Goal: Task Accomplishment & Management: Manage account settings

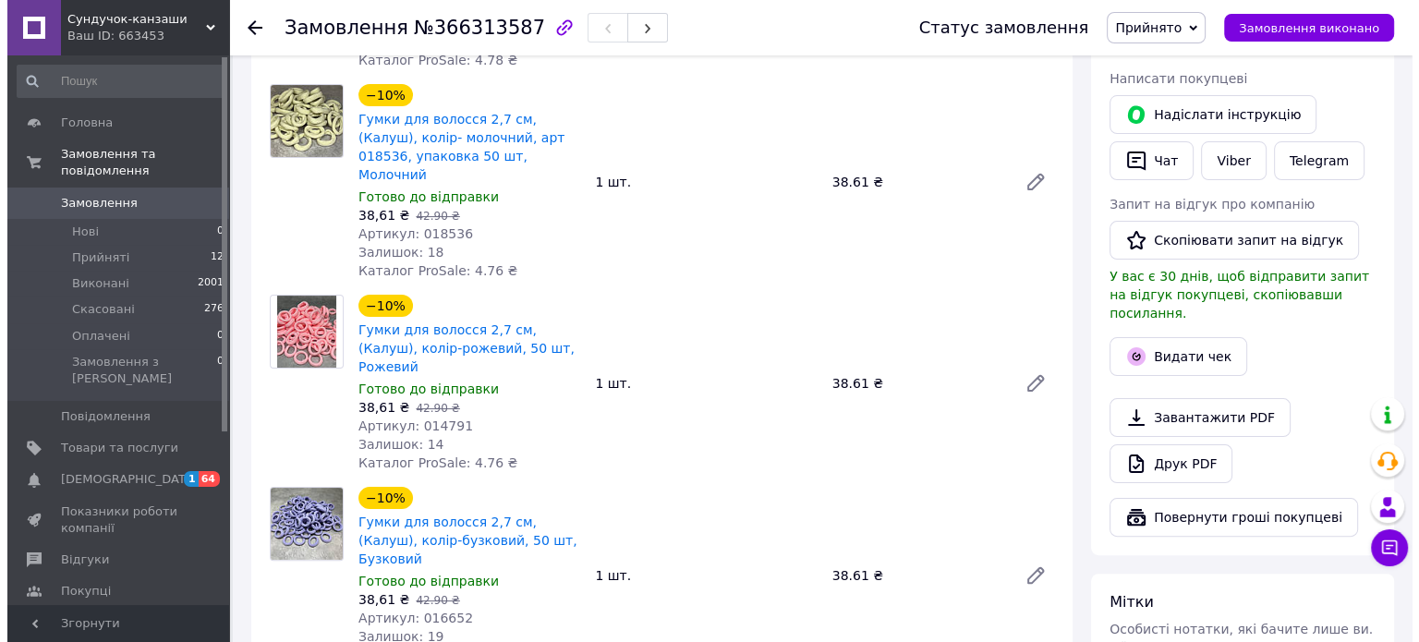
scroll to position [370, 0]
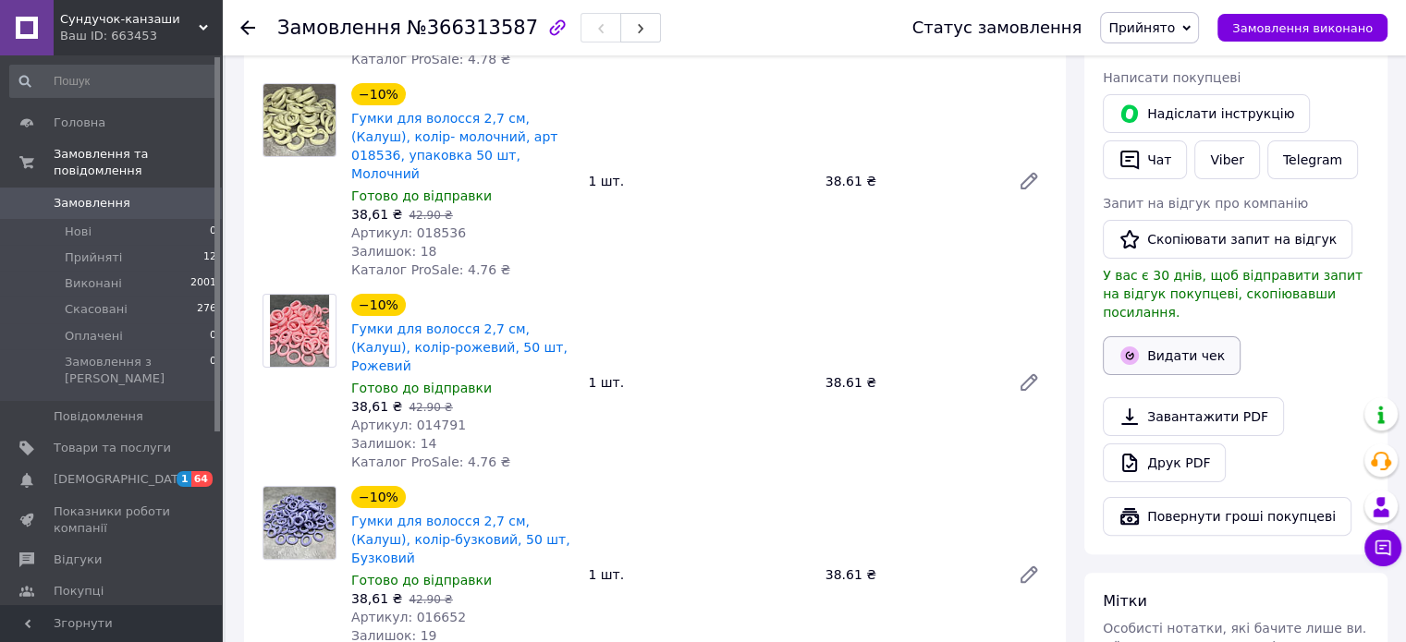
click at [1197, 341] on button "Видати чек" at bounding box center [1171, 355] width 138 height 39
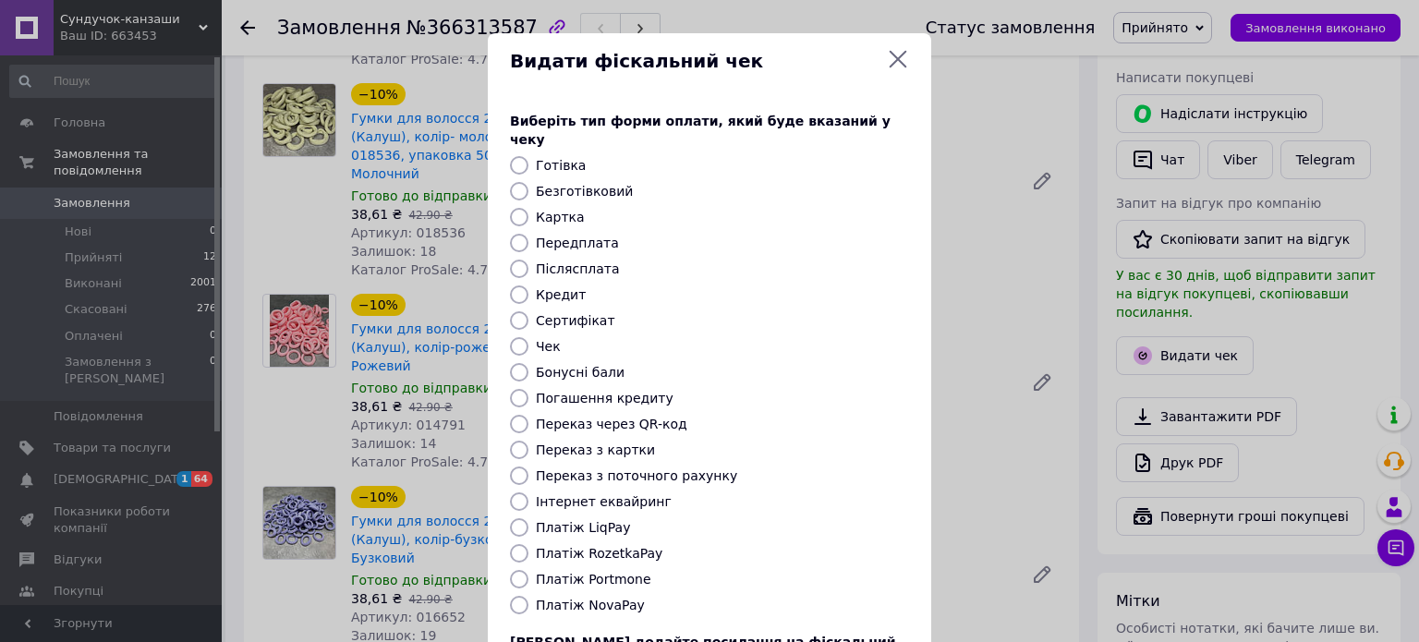
click at [609, 546] on label "Платіж RozetkaPay" at bounding box center [599, 553] width 127 height 15
click at [529, 544] on input "Платіж RozetkaPay" at bounding box center [519, 553] width 18 height 18
radio input "true"
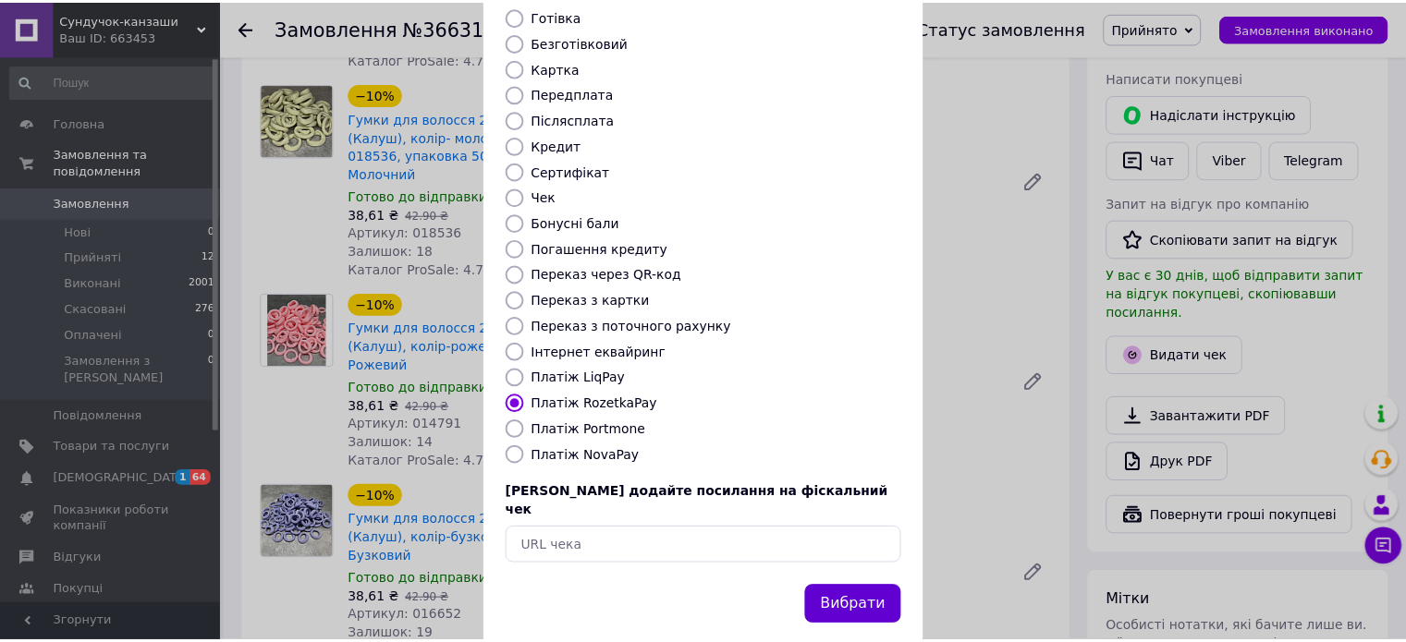
scroll to position [151, 0]
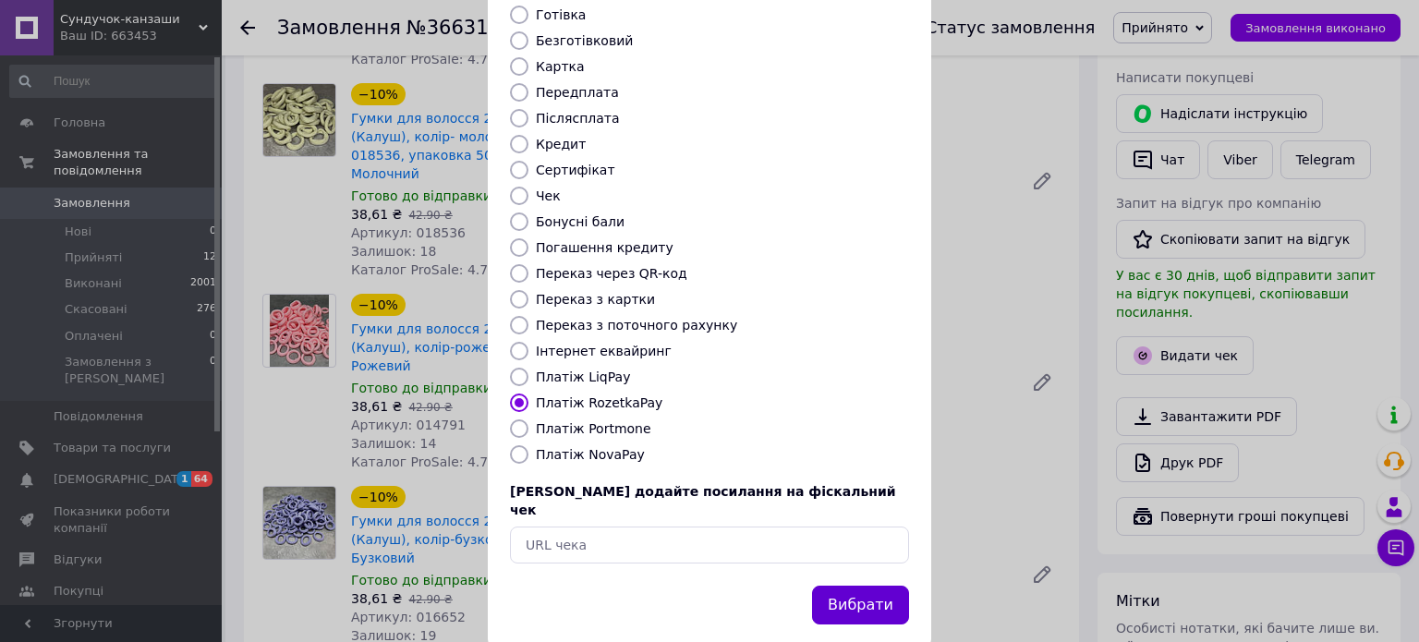
click at [850, 586] on button "Вибрати" at bounding box center [860, 606] width 97 height 40
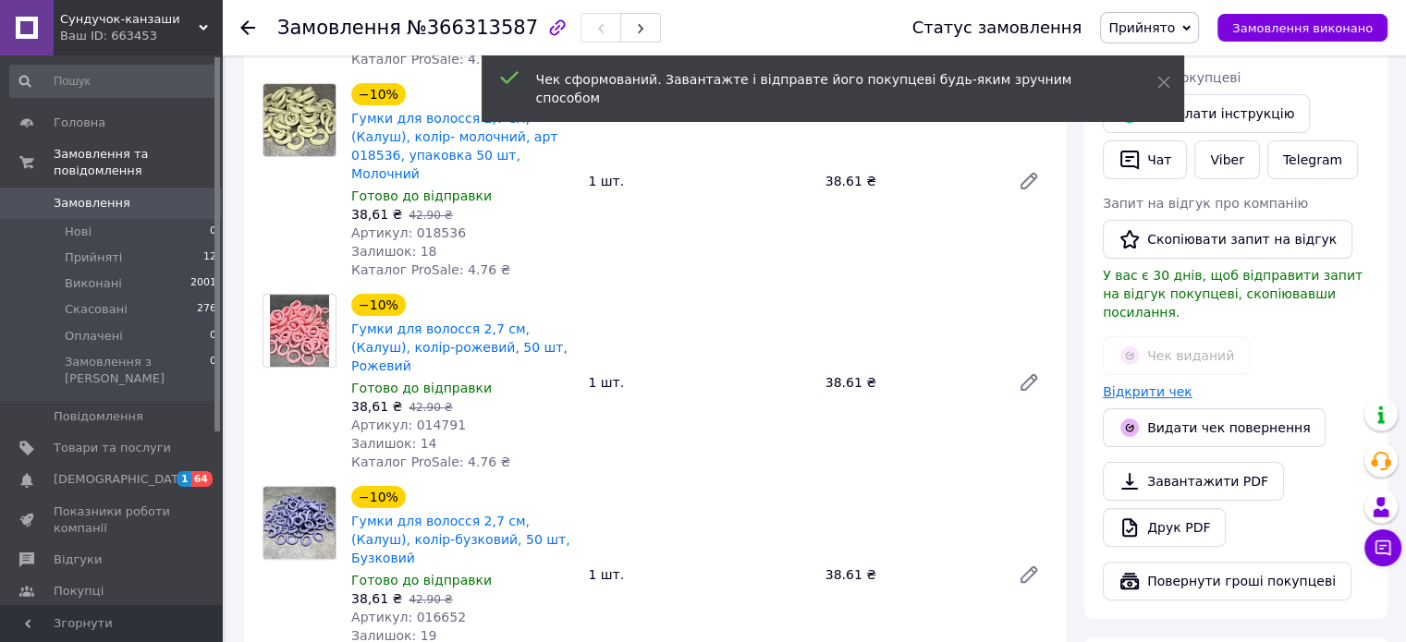
click at [1138, 384] on link "Відкрити чек" at bounding box center [1147, 391] width 90 height 15
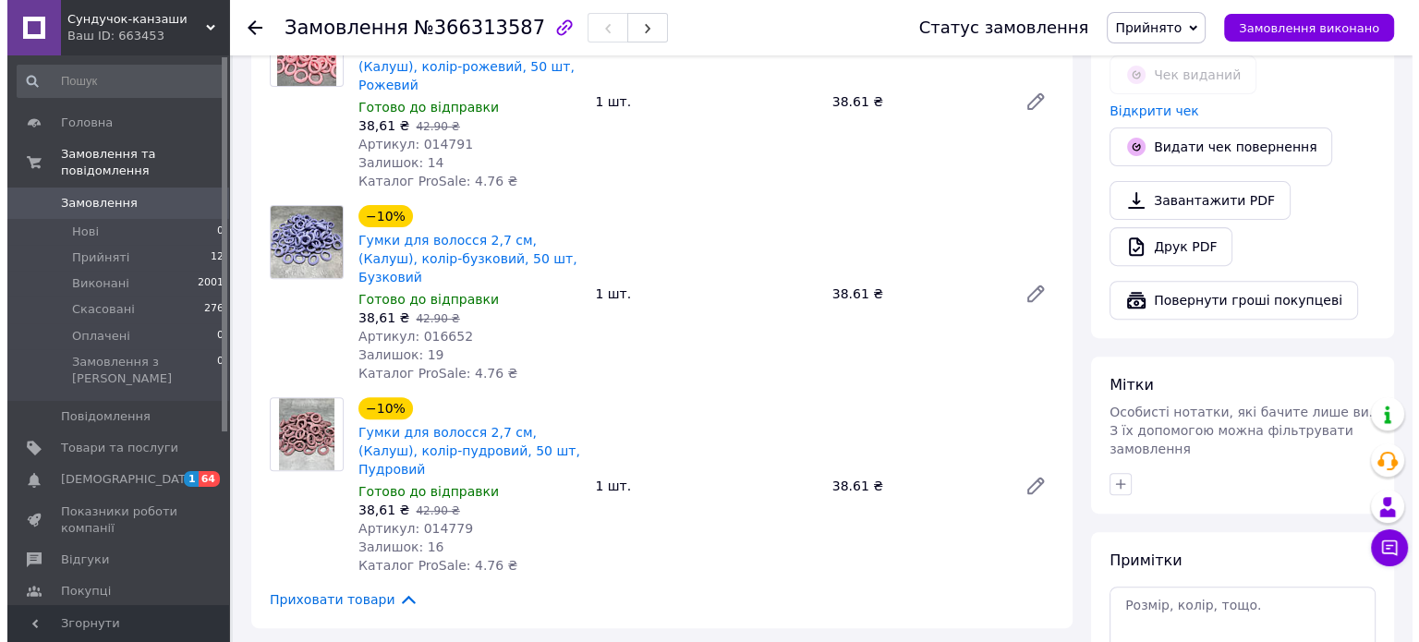
scroll to position [1017, 0]
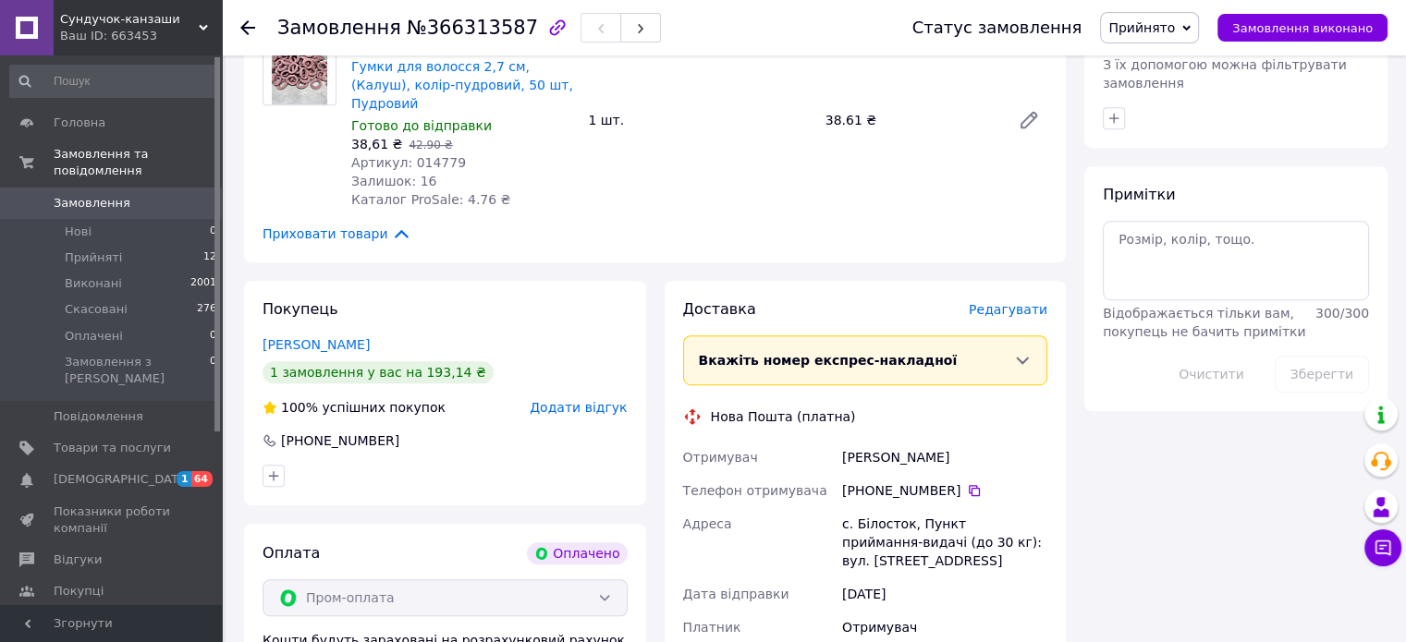
click at [1020, 302] on span "Редагувати" at bounding box center [1007, 309] width 79 height 15
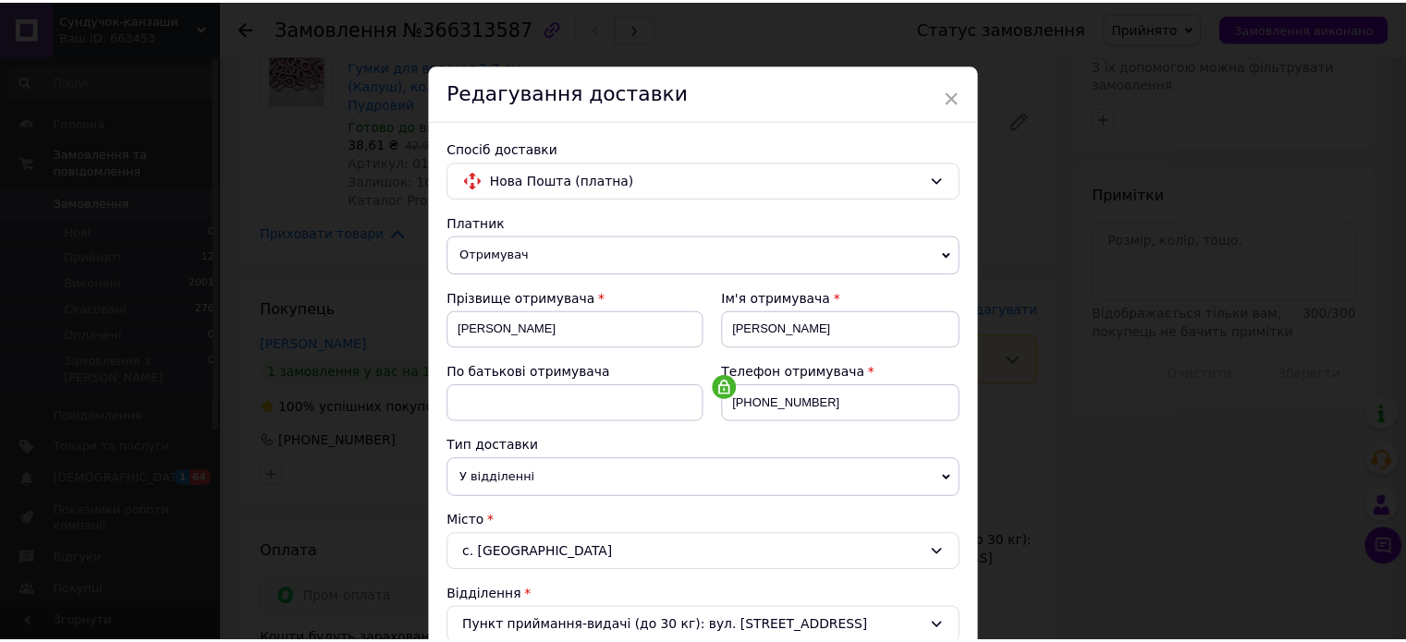
scroll to position [554, 0]
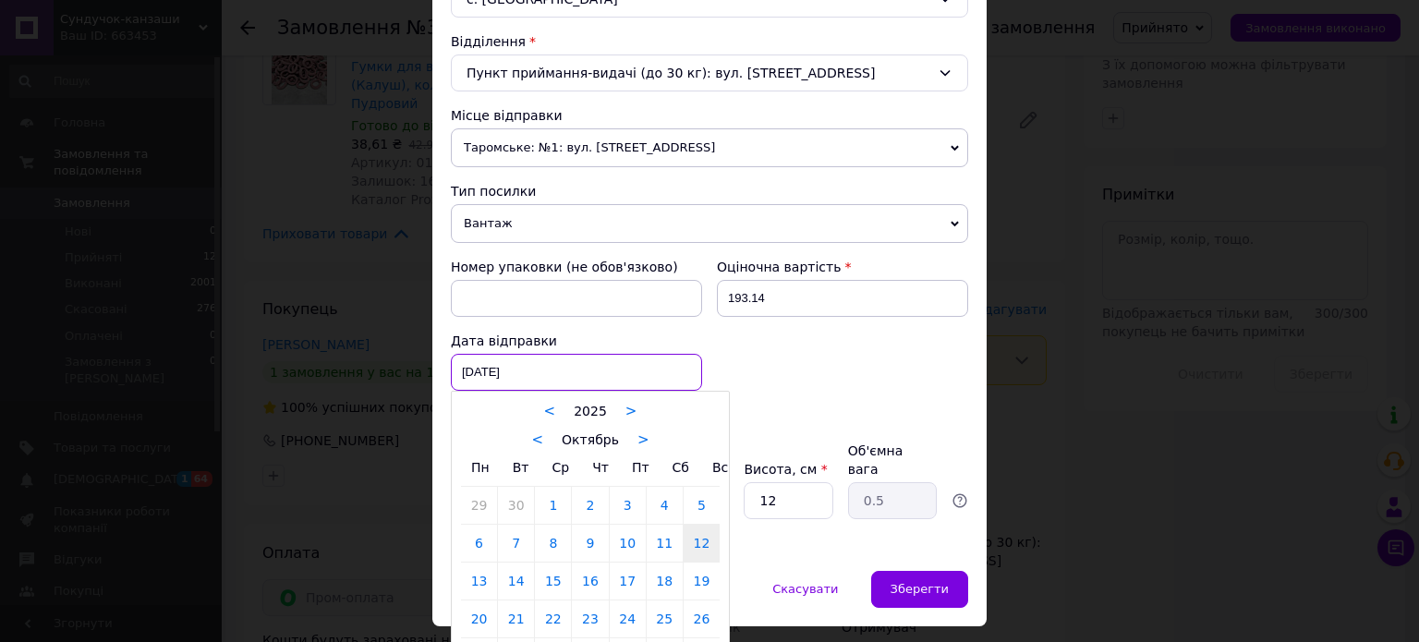
click at [556, 359] on div "12.10.2025 < 2025 > < Октябрь > Пн Вт Ср Чт Пт Сб Вс 29 30 1 2 3 4 5 6 7 8 9 10…" at bounding box center [576, 372] width 251 height 37
click at [479, 579] on link "13" at bounding box center [479, 581] width 36 height 37
type input "13.10.2025"
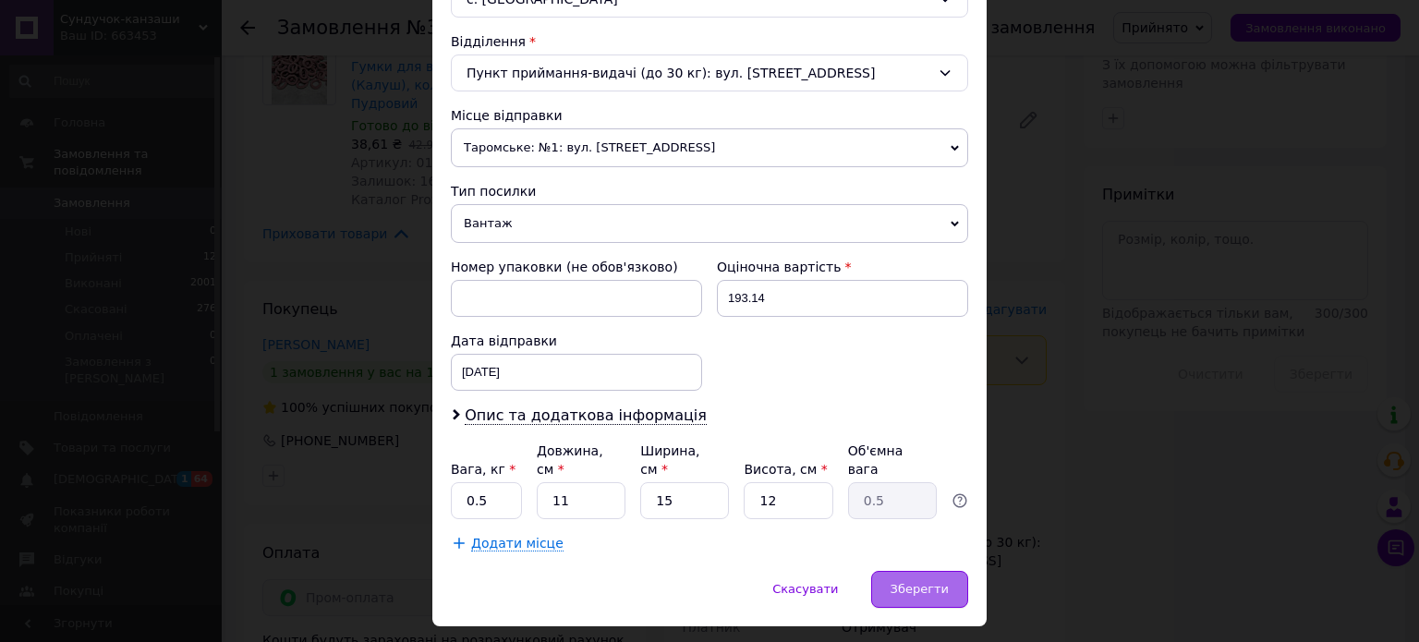
click at [942, 582] on span "Зберегти" at bounding box center [920, 589] width 58 height 14
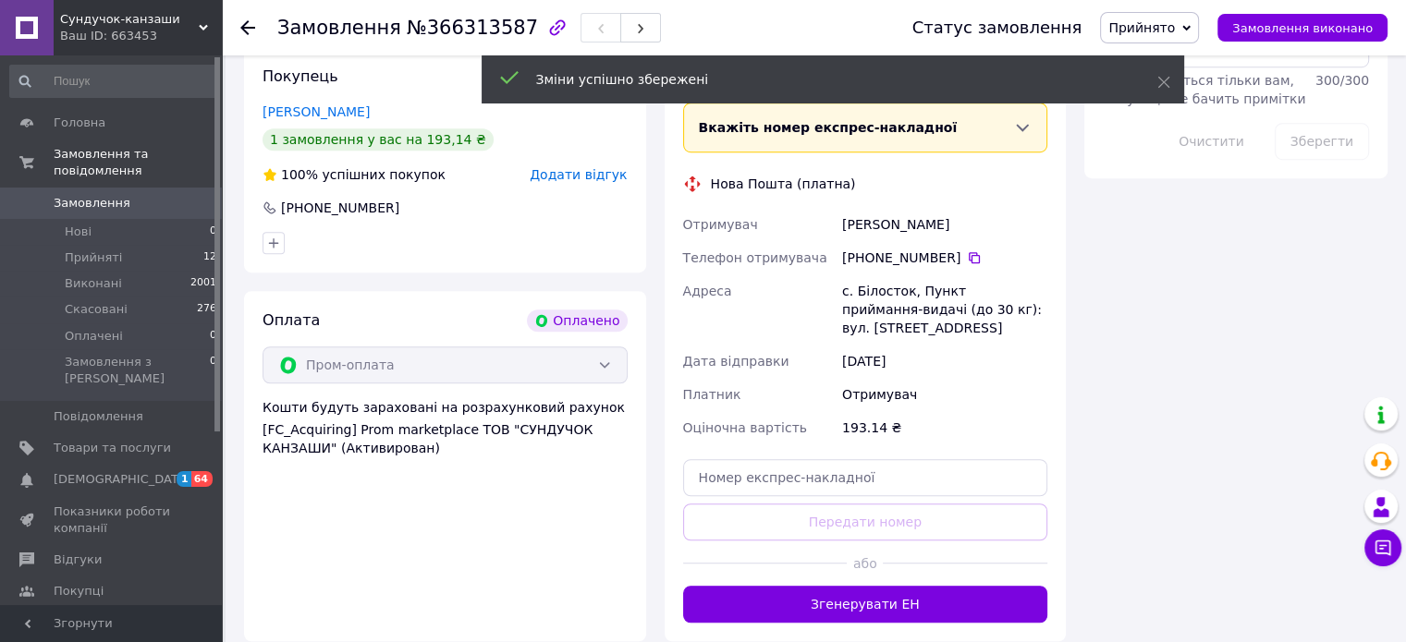
scroll to position [1294, 0]
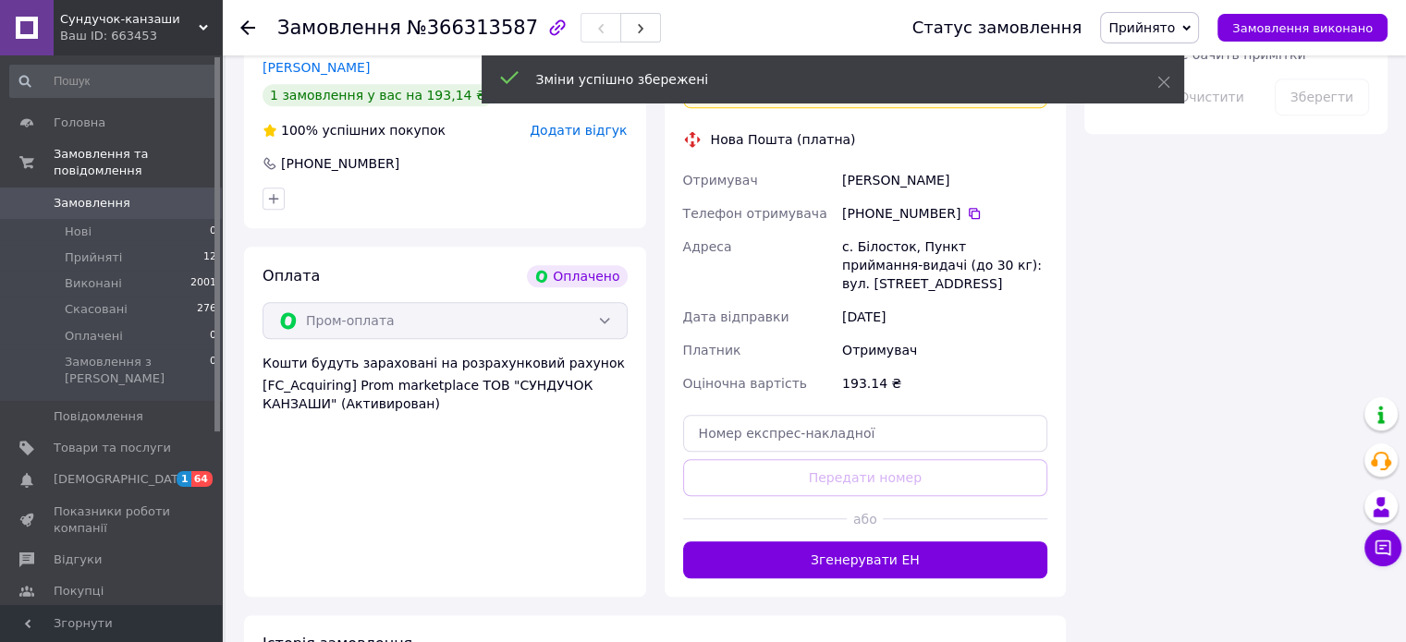
drag, startPoint x: 835, startPoint y: 517, endPoint x: 847, endPoint y: 506, distance: 15.7
click at [836, 517] on div "Доставка Редагувати Вкажіть номер експрес-накладної Обов'язково введіть номер е…" at bounding box center [865, 300] width 402 height 593
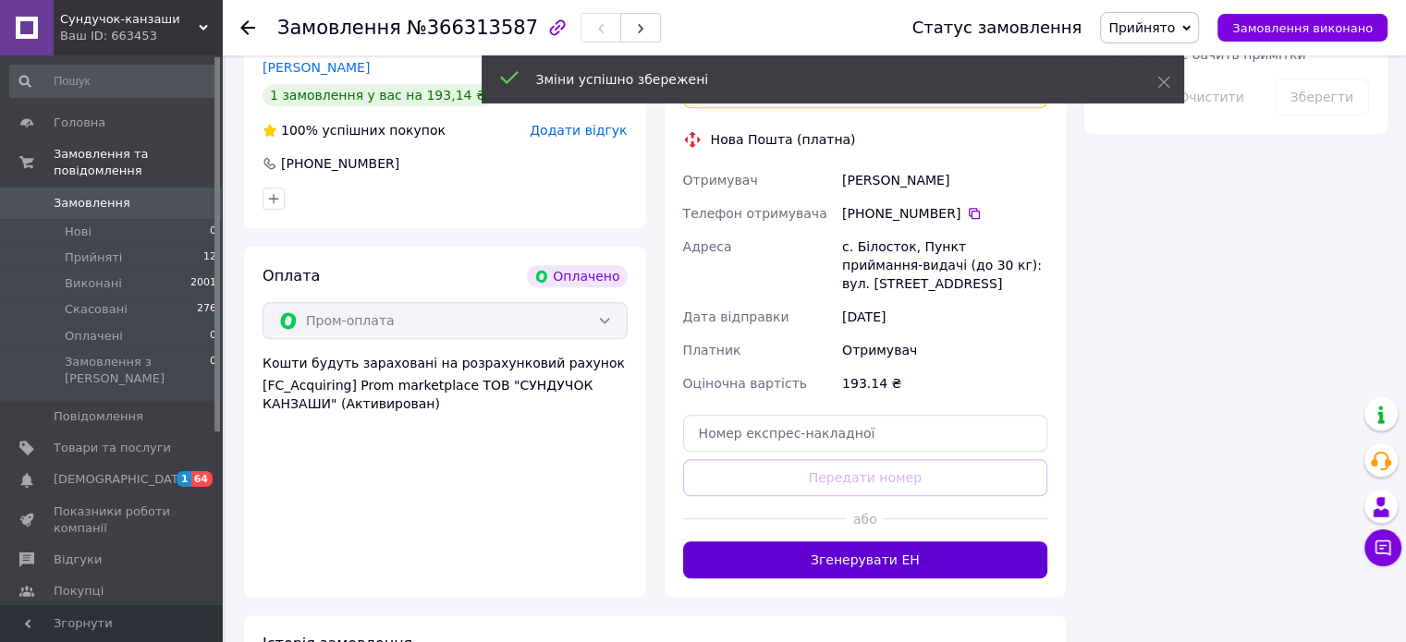
click at [850, 542] on button "Згенерувати ЕН" at bounding box center [865, 560] width 365 height 37
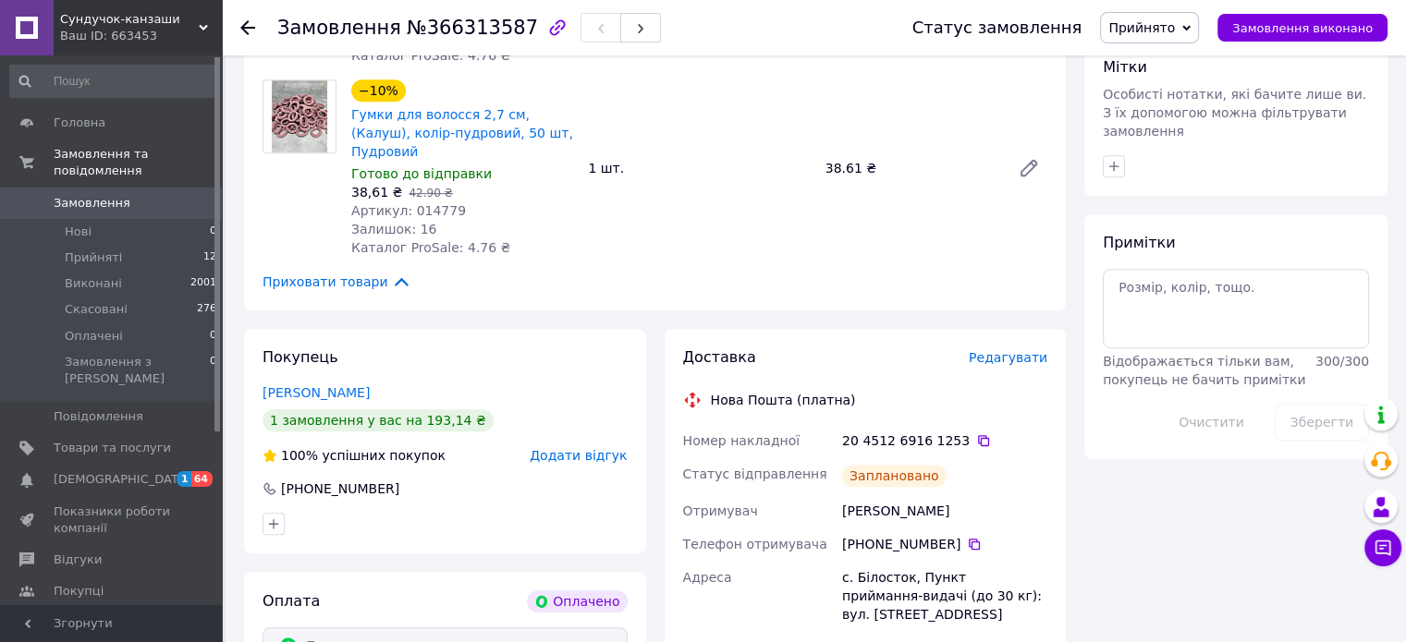
scroll to position [739, 0]
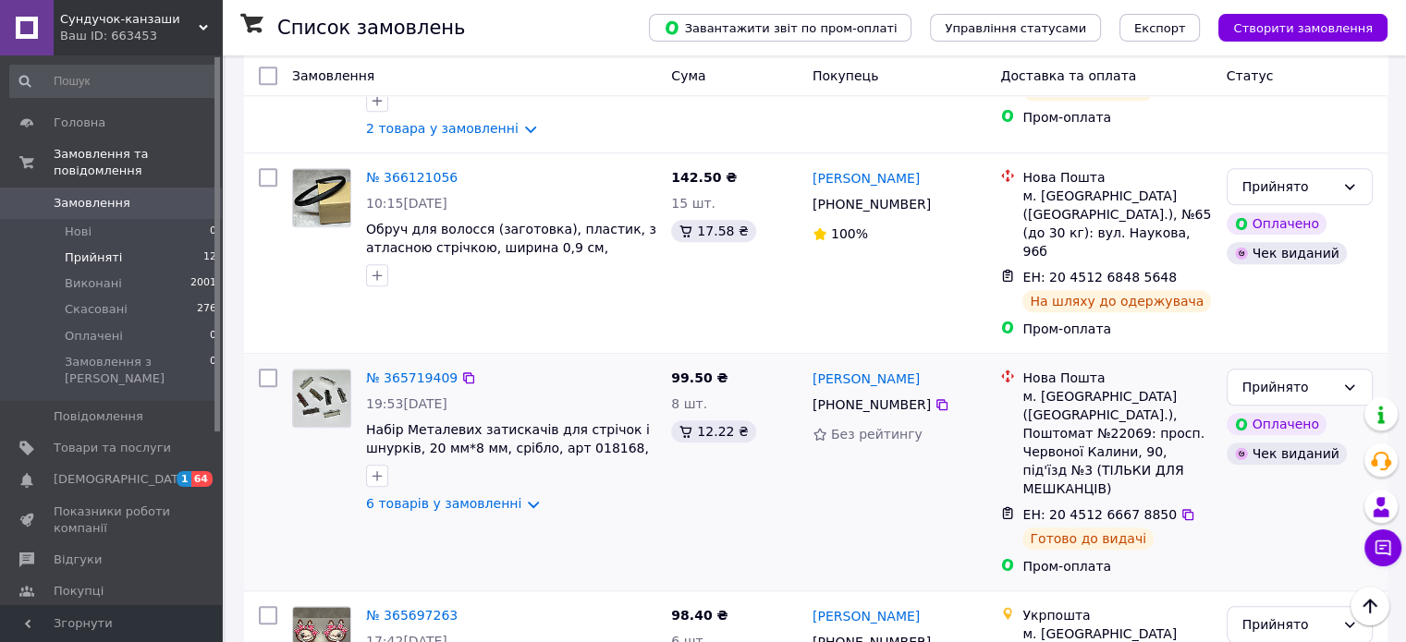
scroll to position [1723, 0]
